Goal: Task Accomplishment & Management: Use online tool/utility

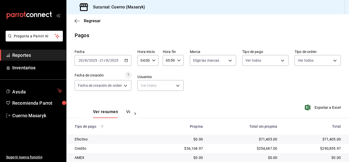
scroll to position [73, 0]
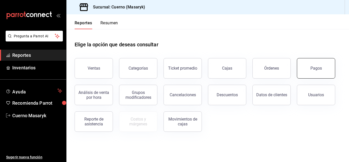
click at [328, 67] on button "Pagos" at bounding box center [316, 68] width 38 height 20
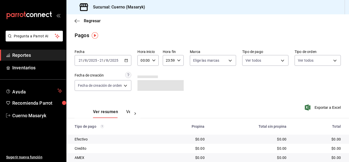
click at [129, 62] on div "2025-08-21 21 / 8 / 2025 - 2025-08-21 21 / 8 / 2025" at bounding box center [103, 60] width 57 height 11
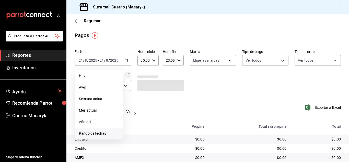
click at [105, 133] on span "Rango de fechas" at bounding box center [99, 133] width 40 height 5
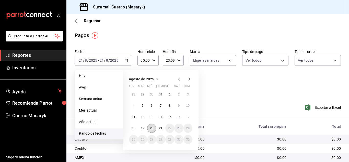
click at [152, 128] on abbr "20" at bounding box center [151, 128] width 3 height 4
click at [159, 127] on abbr "21" at bounding box center [160, 128] width 3 height 4
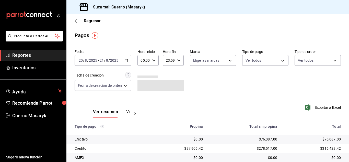
click at [157, 57] on div "00:00 Hora inicio" at bounding box center [148, 60] width 21 height 11
drag, startPoint x: 144, startPoint y: 96, endPoint x: 151, endPoint y: 85, distance: 13.6
click at [144, 96] on span "04" at bounding box center [144, 97] width 2 height 4
type input "04:00"
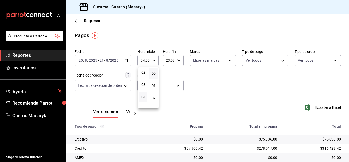
click at [178, 61] on div at bounding box center [174, 81] width 349 height 162
click at [178, 61] on icon "button" at bounding box center [179, 61] width 4 height 4
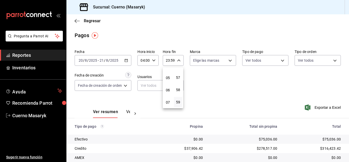
scroll to position [49, 0]
click at [168, 85] on span "05" at bounding box center [168, 86] width 2 height 4
type input "05:59"
click at [253, 81] on div at bounding box center [174, 81] width 349 height 162
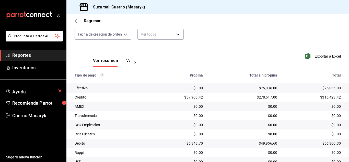
scroll to position [73, 0]
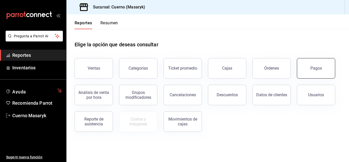
click at [322, 72] on button "Pagos" at bounding box center [316, 68] width 38 height 20
click at [321, 66] on div "Pagos" at bounding box center [317, 68] width 12 height 5
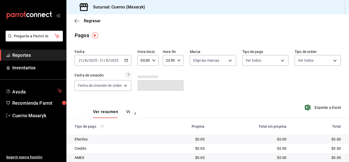
click at [128, 59] on icon "button" at bounding box center [127, 61] width 4 height 4
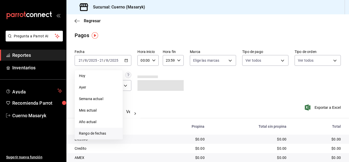
click at [105, 133] on span "Rango de fechas" at bounding box center [99, 133] width 40 height 5
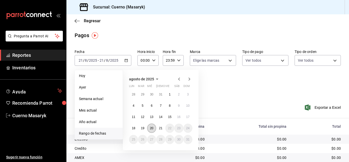
click at [152, 128] on abbr "20" at bounding box center [151, 128] width 3 height 4
click at [159, 128] on abbr "21" at bounding box center [160, 128] width 3 height 4
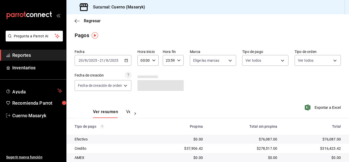
click at [154, 61] on icon "button" at bounding box center [154, 61] width 4 height 4
click at [144, 96] on span "04" at bounding box center [144, 97] width 2 height 4
type input "04:00"
click at [177, 60] on div at bounding box center [174, 81] width 349 height 162
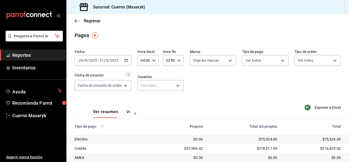
click at [180, 59] on icon "button" at bounding box center [179, 61] width 4 height 4
click at [167, 84] on span "05" at bounding box center [168, 84] width 2 height 4
type input "05:59"
click at [268, 92] on div at bounding box center [174, 81] width 349 height 162
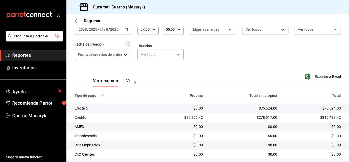
scroll to position [73, 0]
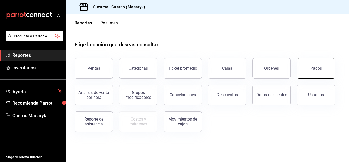
click at [317, 69] on div "Pagos" at bounding box center [317, 68] width 12 height 5
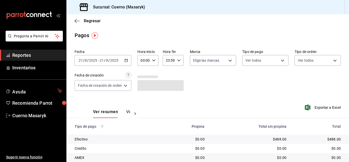
click at [126, 58] on div "[DATE] [DATE] - [DATE] [DATE]" at bounding box center [103, 60] width 57 height 11
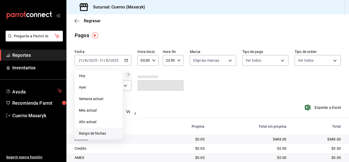
click at [101, 133] on span "Rango de fechas" at bounding box center [99, 133] width 40 height 5
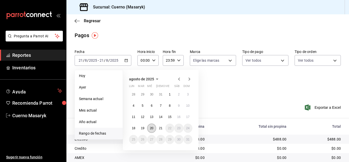
click at [153, 128] on abbr "20" at bounding box center [151, 128] width 3 height 4
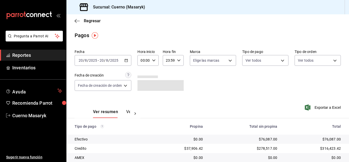
click at [128, 61] on icon "button" at bounding box center [127, 61] width 4 height 4
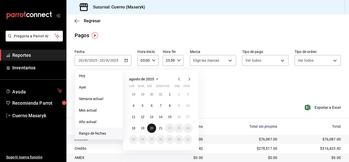
click at [152, 128] on abbr "20" at bounding box center [151, 128] width 3 height 4
click at [160, 127] on abbr "21" at bounding box center [160, 128] width 3 height 4
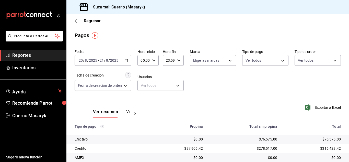
click at [156, 60] on div "00:00 Hora inicio" at bounding box center [148, 60] width 21 height 11
click at [141, 69] on button "04" at bounding box center [143, 71] width 8 height 10
type input "04:00"
click at [183, 60] on div at bounding box center [174, 81] width 349 height 162
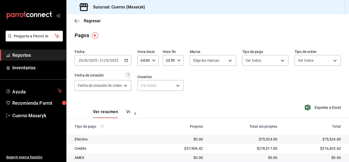
click at [180, 60] on \(Stroke\) "button" at bounding box center [179, 60] width 3 height 2
click at [167, 86] on span "05" at bounding box center [168, 86] width 2 height 4
type input "05:59"
click at [254, 83] on div at bounding box center [174, 81] width 349 height 162
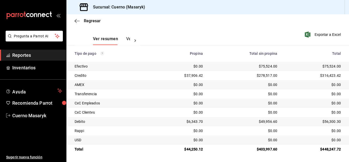
scroll to position [73, 0]
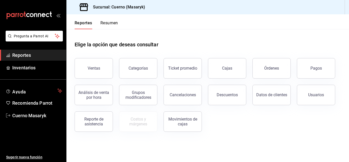
click at [312, 68] on div "Pagos" at bounding box center [317, 68] width 12 height 5
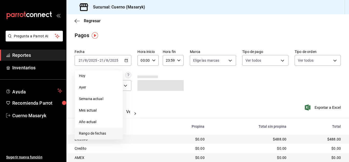
click at [99, 133] on span "Rango de fechas" at bounding box center [99, 133] width 40 height 5
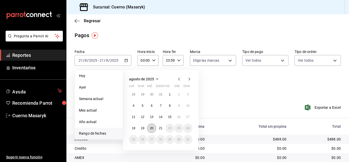
click at [152, 128] on abbr "20" at bounding box center [151, 128] width 3 height 4
click at [160, 127] on abbr "21" at bounding box center [160, 128] width 3 height 4
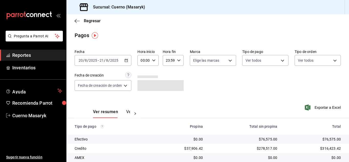
click at [155, 61] on icon "button" at bounding box center [154, 61] width 4 height 4
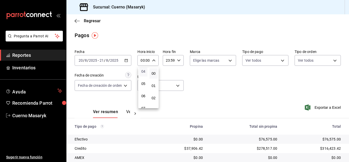
click at [143, 70] on span "04" at bounding box center [144, 71] width 2 height 4
type input "04:00"
click at [178, 60] on div at bounding box center [174, 81] width 349 height 162
click at [179, 60] on icon "button" at bounding box center [179, 61] width 4 height 4
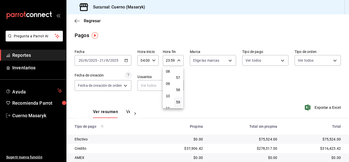
scroll to position [49, 0]
click at [168, 84] on span "05" at bounding box center [168, 86] width 2 height 4
type input "05:59"
click at [236, 107] on div at bounding box center [174, 81] width 349 height 162
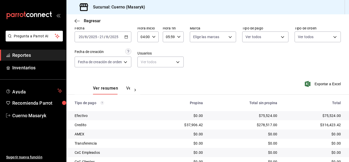
scroll to position [51, 0]
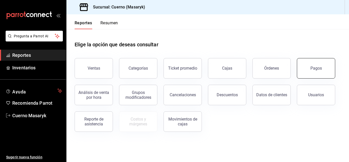
click at [309, 69] on button "Pagos" at bounding box center [316, 68] width 38 height 20
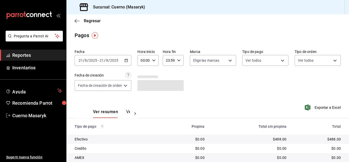
click at [130, 57] on div "[DATE] [DATE] - [DATE] [DATE]" at bounding box center [103, 60] width 57 height 11
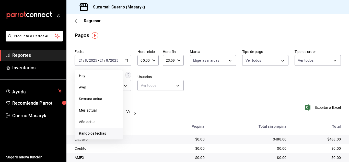
click at [109, 135] on span "Rango de fechas" at bounding box center [99, 133] width 40 height 5
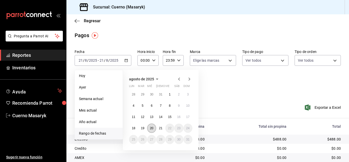
click at [153, 127] on abbr "20" at bounding box center [151, 128] width 3 height 4
click at [161, 125] on button "21" at bounding box center [160, 128] width 9 height 9
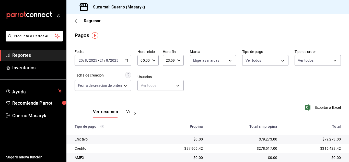
click at [148, 55] on div "Hora inicio 00:00 Hora inicio" at bounding box center [148, 57] width 21 height 16
click at [154, 62] on div at bounding box center [174, 81] width 349 height 162
click at [154, 62] on div "00:00 Hora inicio" at bounding box center [148, 60] width 21 height 11
click at [145, 96] on span "04" at bounding box center [144, 97] width 2 height 4
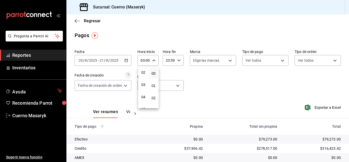
type input "04:00"
click at [179, 60] on div at bounding box center [174, 81] width 349 height 162
click at [179, 60] on icon "button" at bounding box center [179, 61] width 4 height 4
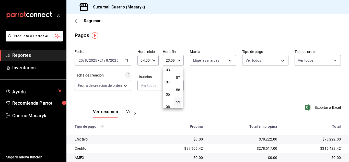
scroll to position [49, 0]
click at [168, 86] on span "05" at bounding box center [168, 86] width 2 height 4
type input "05:59"
click at [217, 84] on div at bounding box center [174, 81] width 349 height 162
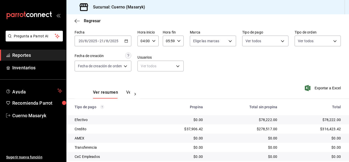
scroll to position [73, 0]
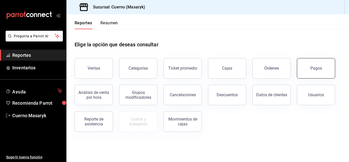
click at [320, 71] on button "Pagos" at bounding box center [316, 68] width 38 height 20
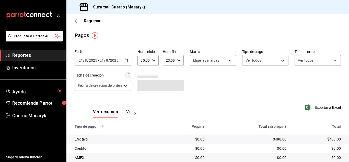
click at [127, 59] on icon "button" at bounding box center [127, 61] width 4 height 4
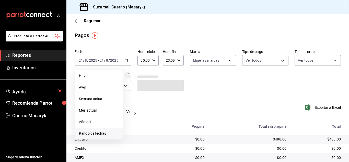
click at [95, 132] on span "Rango de fechas" at bounding box center [99, 133] width 40 height 5
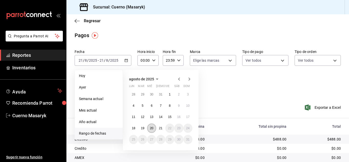
click at [151, 128] on abbr "20" at bounding box center [151, 128] width 3 height 4
click at [163, 128] on button "21" at bounding box center [160, 128] width 9 height 9
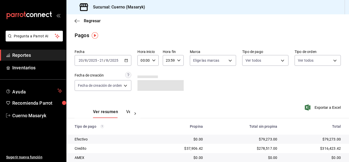
click at [156, 61] on div "00:00 Hora inicio" at bounding box center [148, 60] width 21 height 11
click at [144, 96] on span "04" at bounding box center [144, 97] width 2 height 4
type input "04:00"
click at [177, 60] on div at bounding box center [174, 81] width 349 height 162
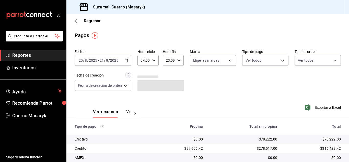
click at [179, 60] on icon "button" at bounding box center [179, 61] width 4 height 4
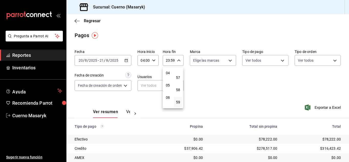
scroll to position [49, 0]
click at [168, 87] on span "05" at bounding box center [168, 86] width 2 height 4
type input "05:59"
click at [228, 84] on div at bounding box center [174, 81] width 349 height 162
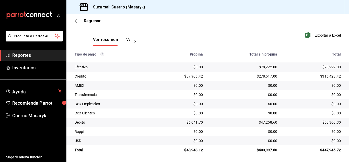
scroll to position [73, 0]
